Goal: Information Seeking & Learning: Learn about a topic

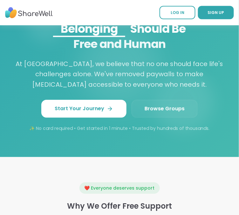
scroll to position [887, 0]
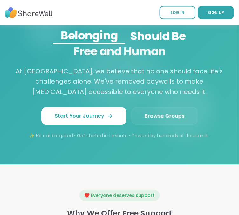
click at [158, 120] on span "Browse Groups" at bounding box center [165, 117] width 40 height 8
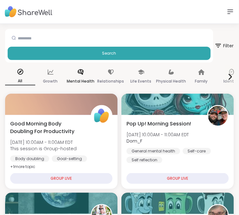
click at [79, 78] on p "Mental Health" at bounding box center [81, 82] width 28 height 8
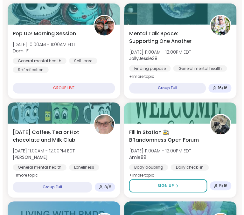
scroll to position [102, 0]
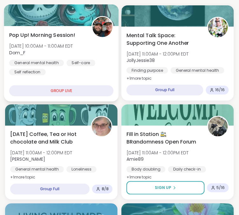
click at [104, 27] on img at bounding box center [103, 27] width 20 height 20
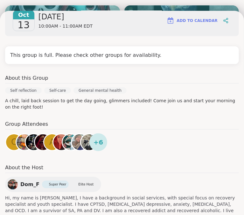
scroll to position [118, 0]
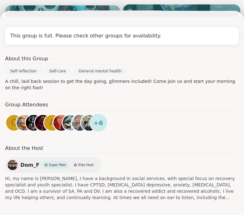
click at [209, 7] on div at bounding box center [181, 15] width 117 height 22
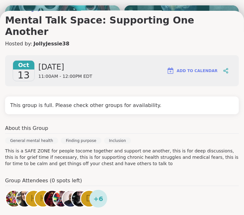
scroll to position [26, 0]
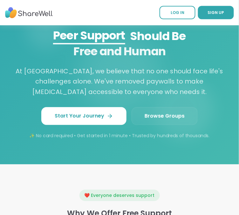
click at [167, 120] on span "Browse Groups" at bounding box center [165, 117] width 40 height 8
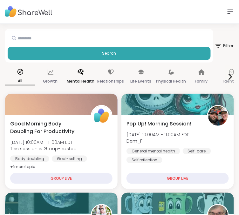
click at [79, 72] on icon at bounding box center [81, 71] width 6 height 5
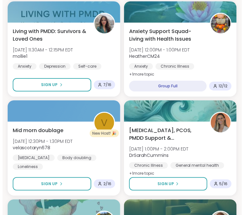
scroll to position [317, 0]
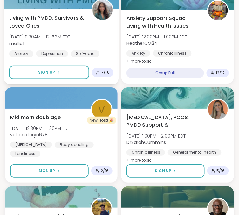
click at [39, 17] on span "Living with PMDD: Survivors & Loved Ones" at bounding box center [46, 22] width 75 height 16
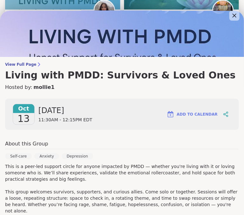
scroll to position [0, 0]
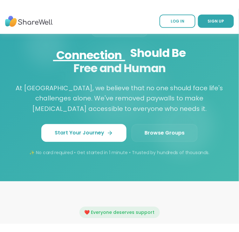
scroll to position [879, 0]
